Goal: Information Seeking & Learning: Learn about a topic

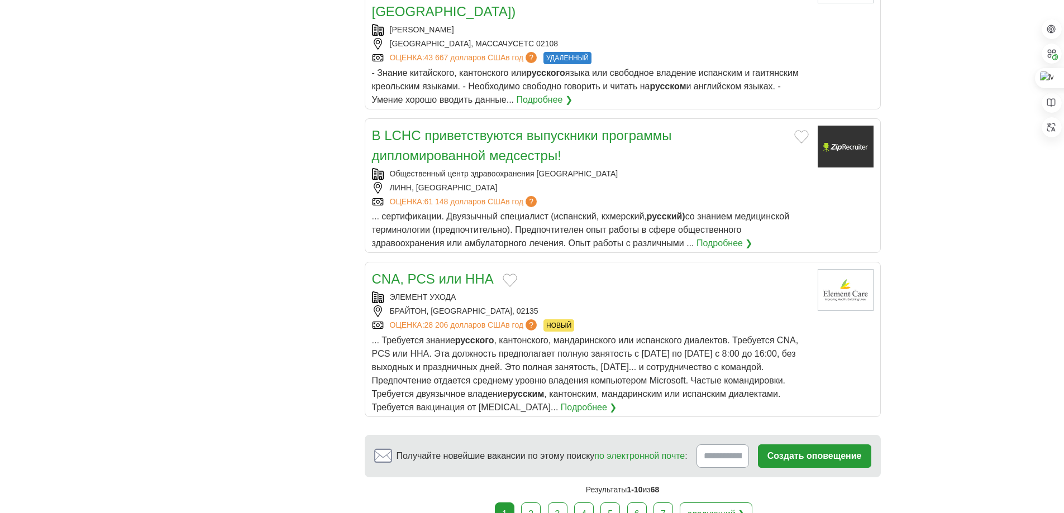
scroll to position [1563, 0]
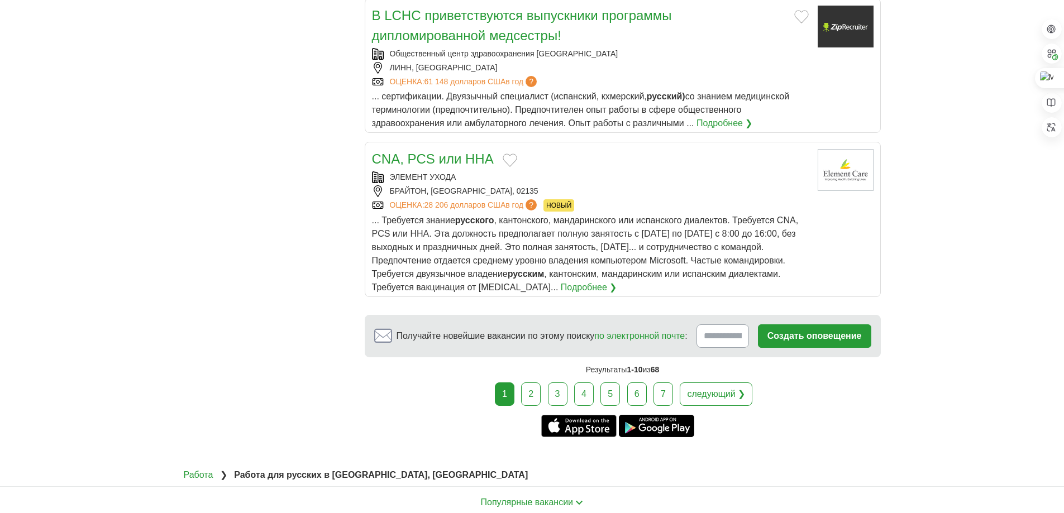
click at [533, 389] on font "2" at bounding box center [530, 393] width 5 height 9
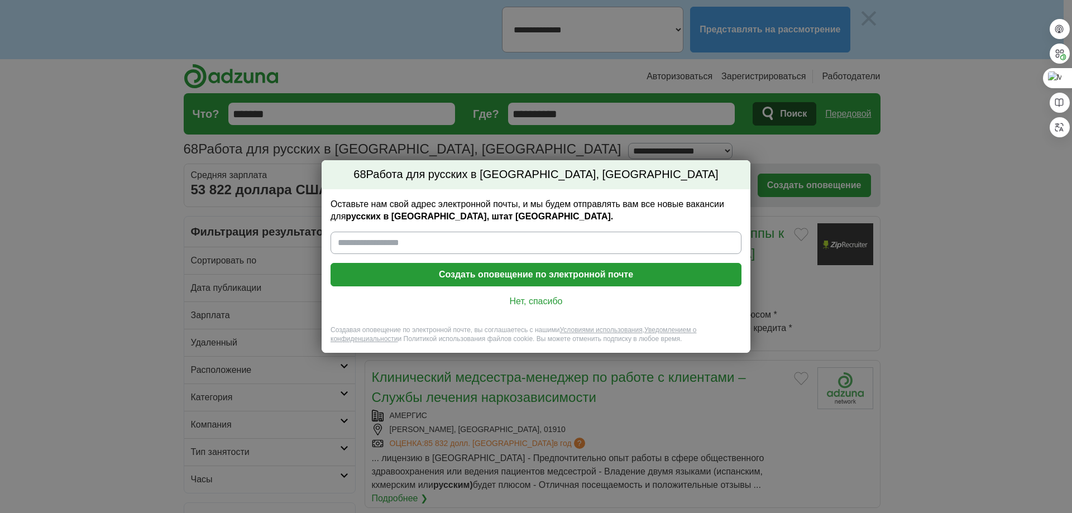
click at [549, 305] on font "Нет, спасибо" at bounding box center [536, 300] width 53 height 9
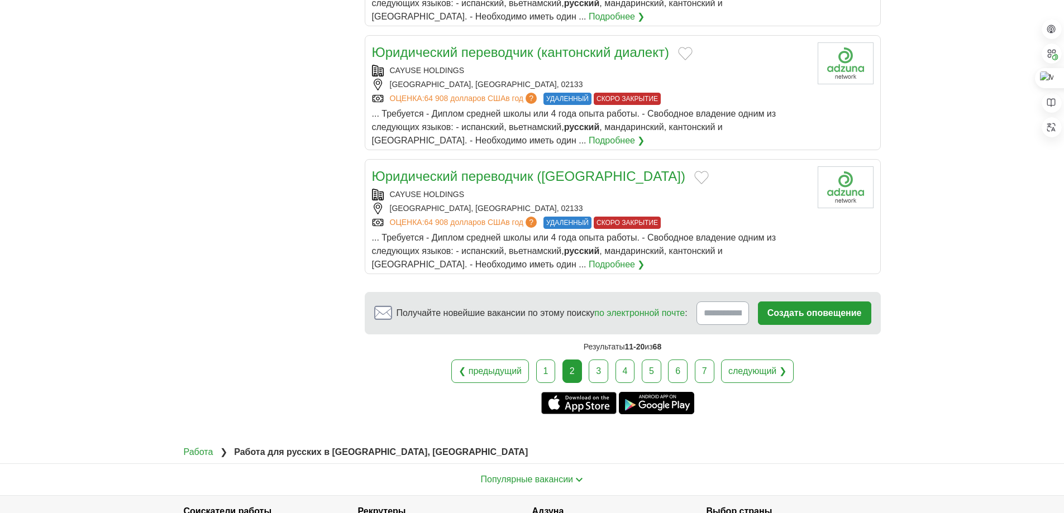
scroll to position [1548, 0]
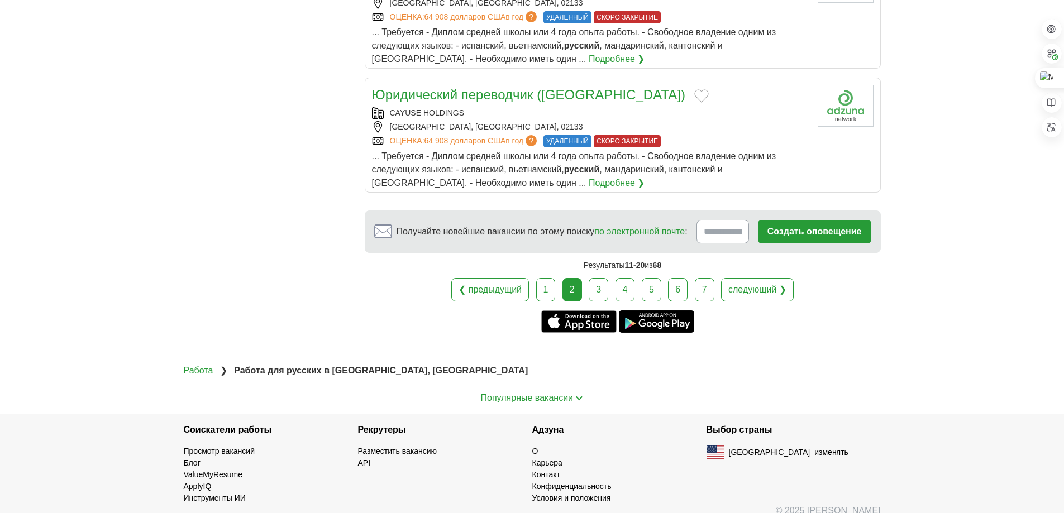
click at [601, 278] on link "3" at bounding box center [598, 289] width 20 height 23
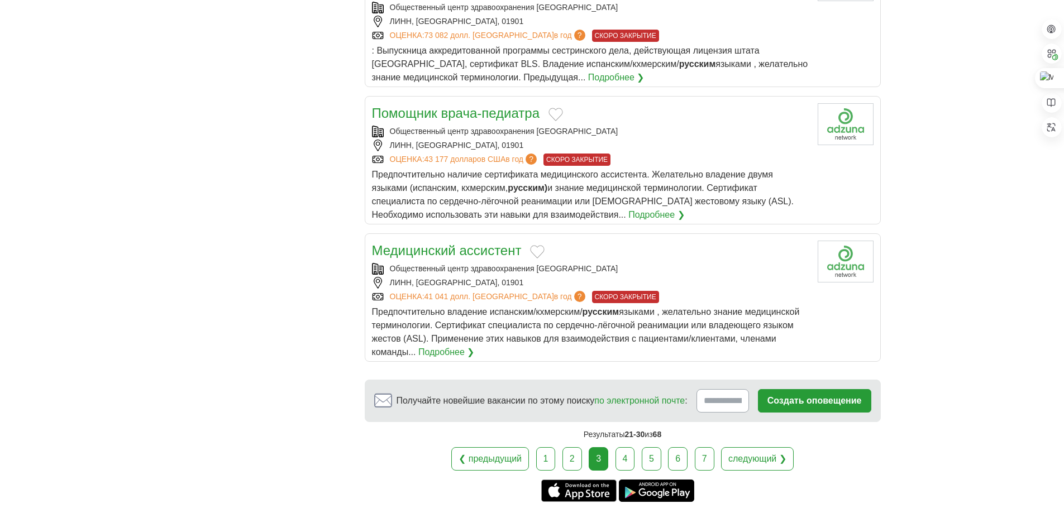
scroll to position [1340, 0]
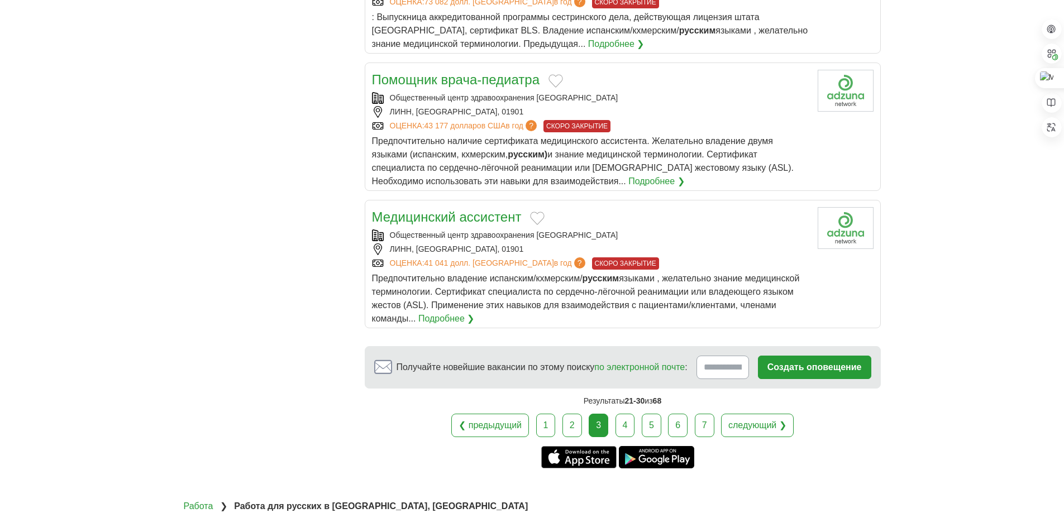
click at [629, 417] on link "4" at bounding box center [625, 425] width 20 height 23
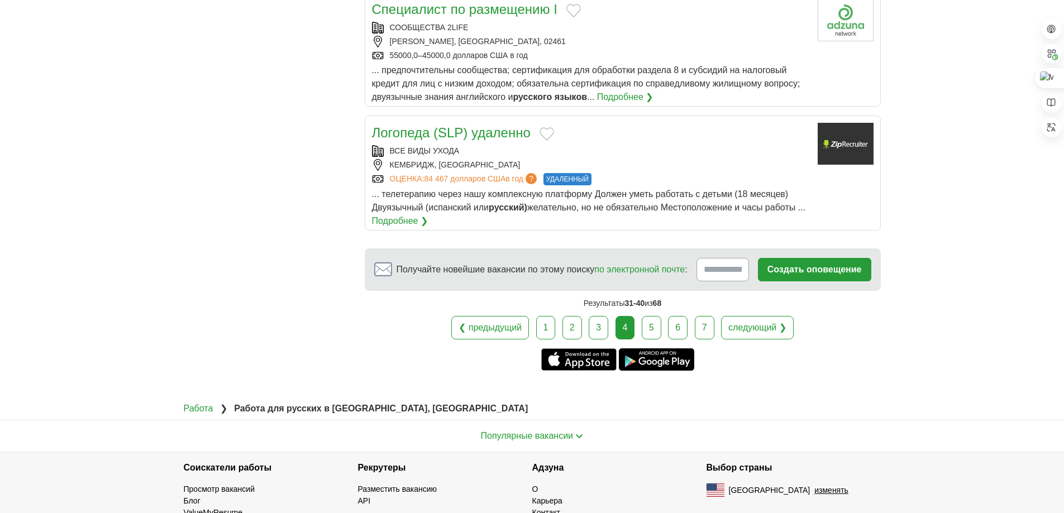
scroll to position [1340, 0]
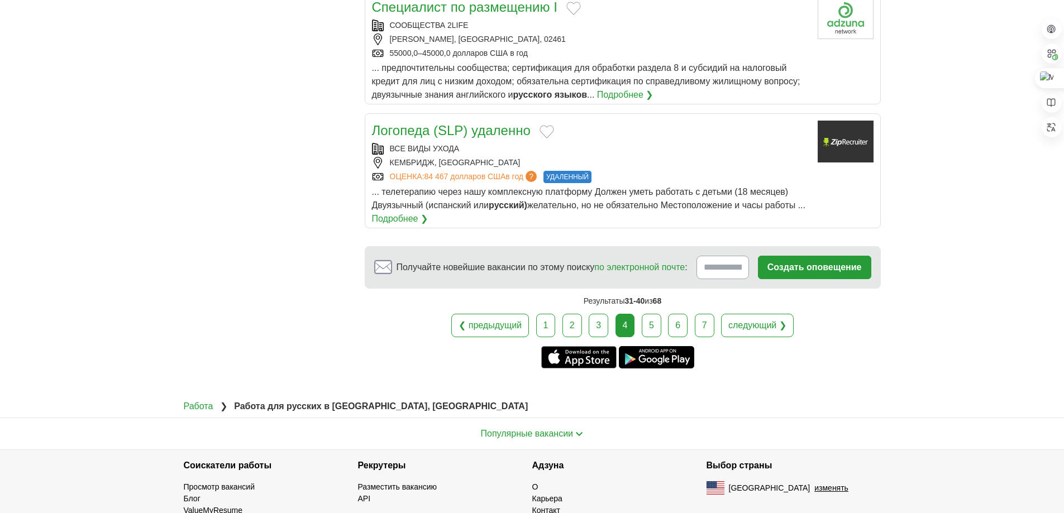
click at [658, 337] on link "5" at bounding box center [651, 325] width 20 height 23
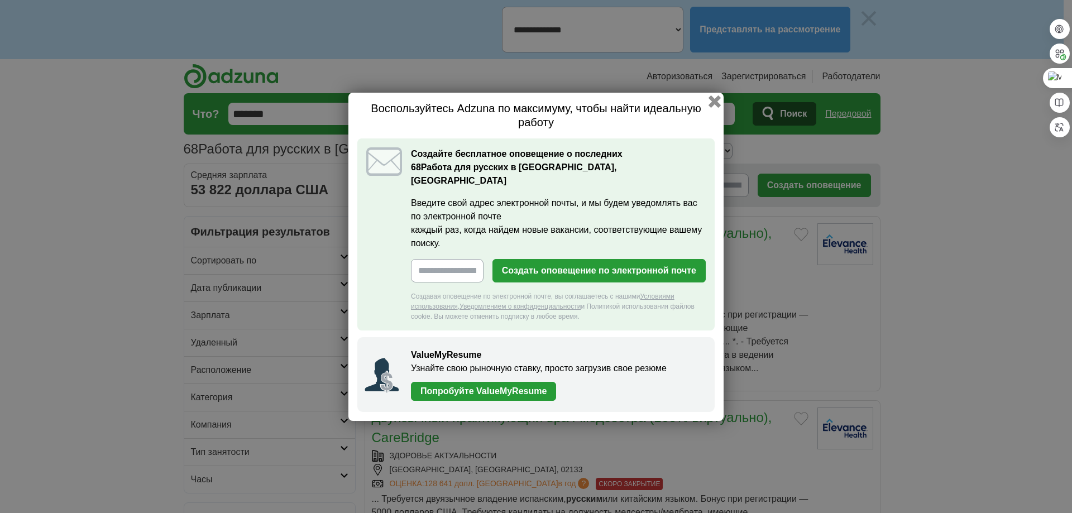
click at [717, 105] on button "button" at bounding box center [714, 101] width 12 height 12
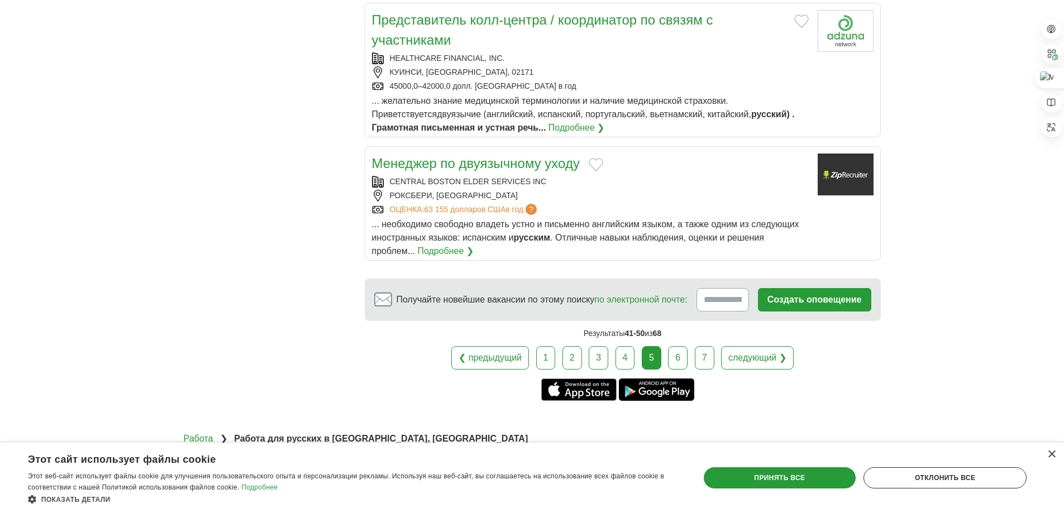
scroll to position [1452, 0]
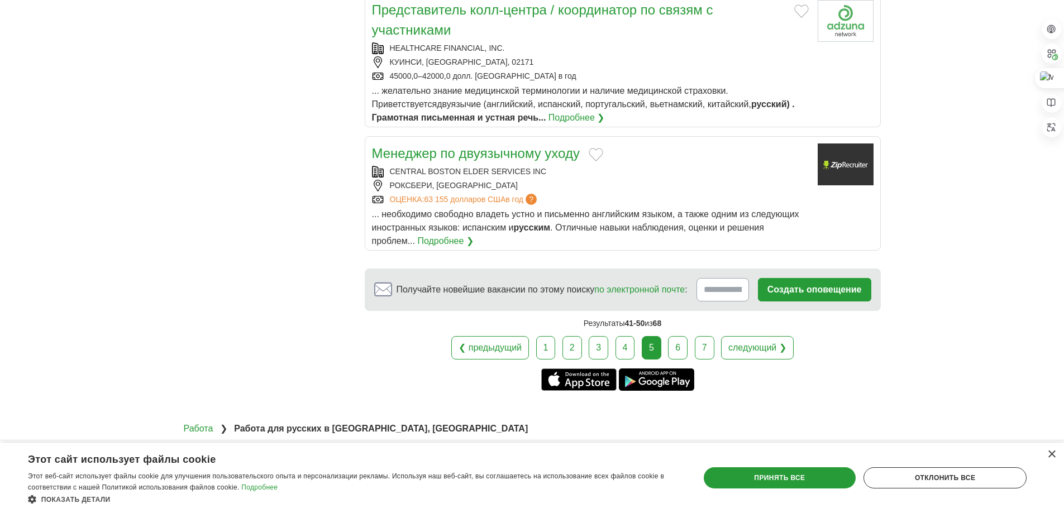
click at [675, 343] on font "6" at bounding box center [677, 347] width 5 height 9
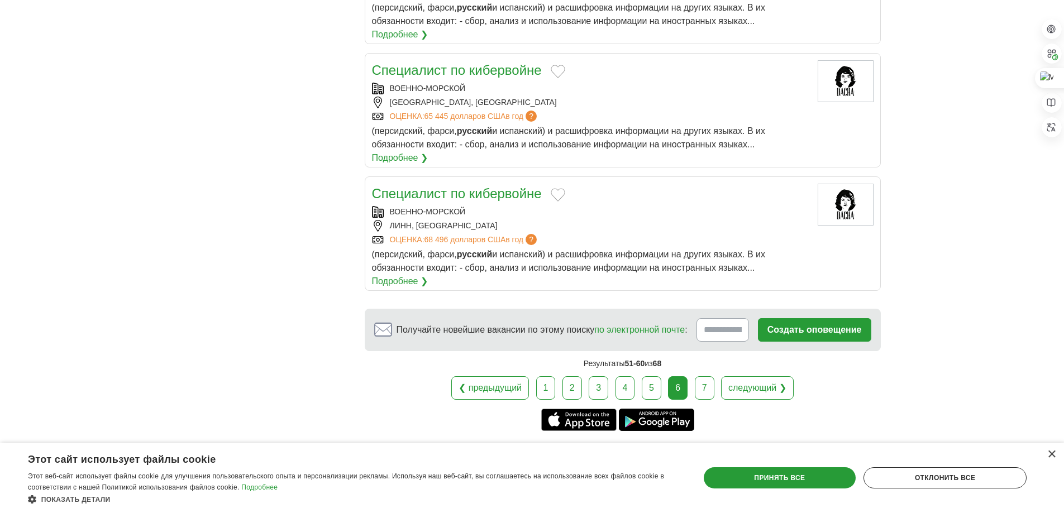
scroll to position [1396, 0]
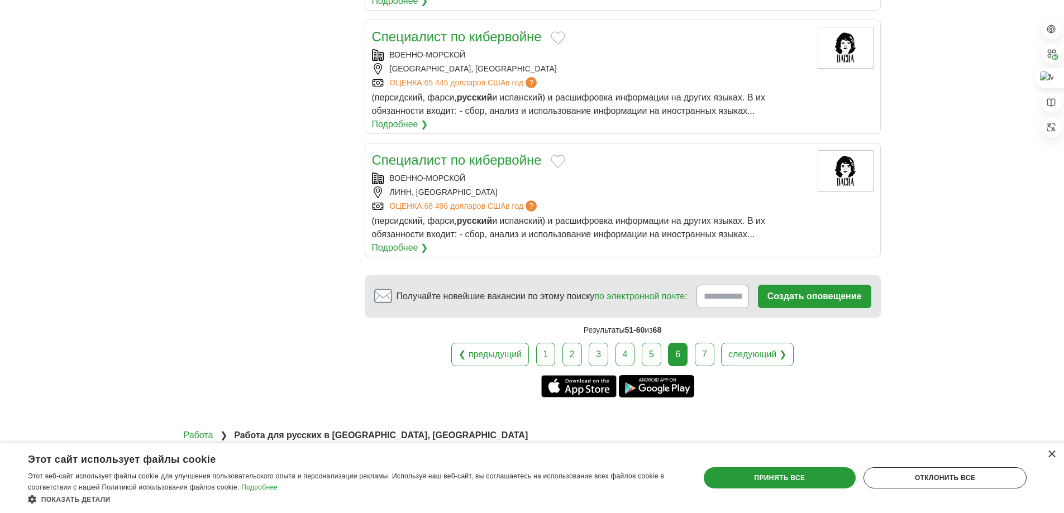
click at [703, 362] on link "7" at bounding box center [704, 354] width 20 height 23
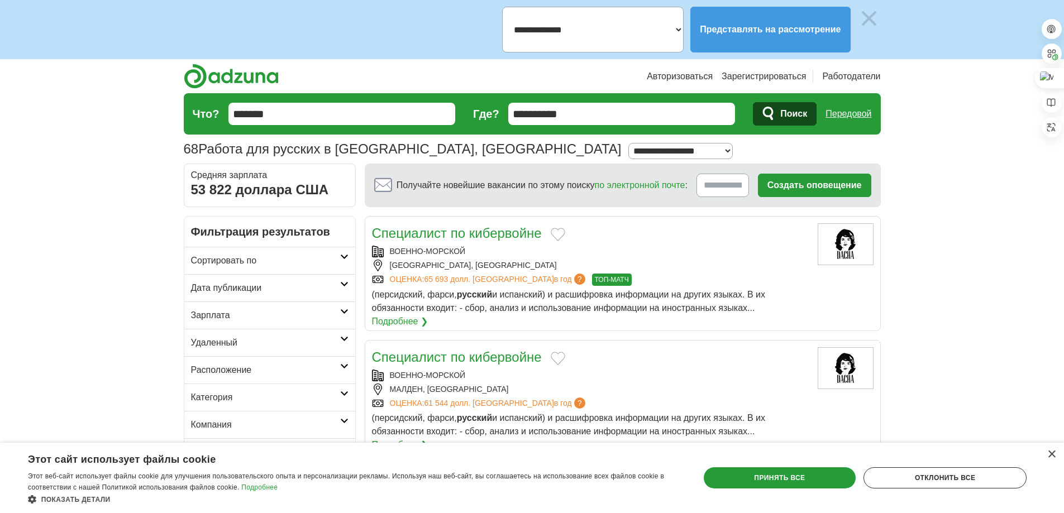
click at [683, 32] on select "**********" at bounding box center [592, 30] width 181 height 46
click at [820, 33] on button "Представлять на рассмотрение" at bounding box center [770, 30] width 160 height 46
